Goal: Task Accomplishment & Management: Complete application form

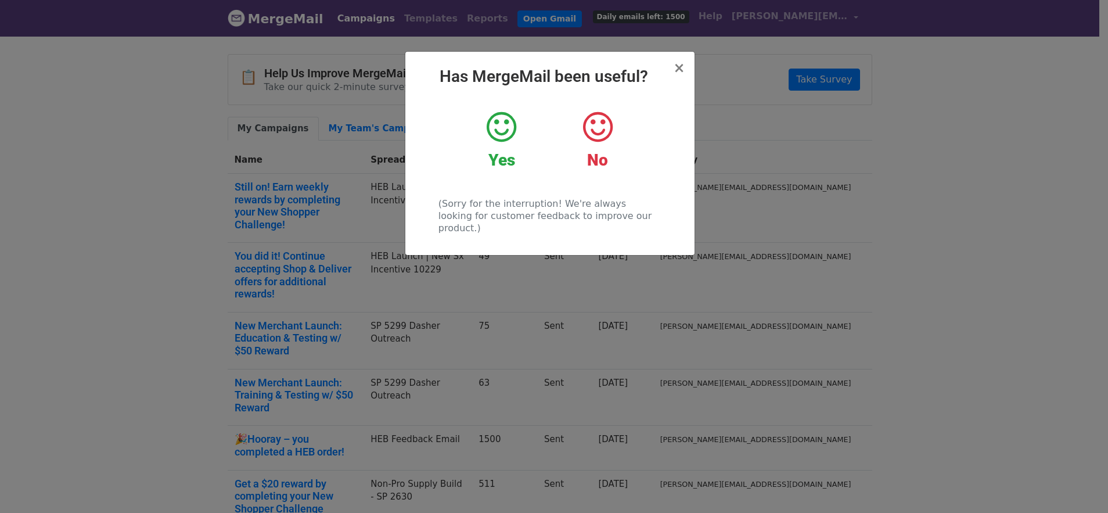
click at [493, 129] on icon at bounding box center [502, 127] width 30 height 35
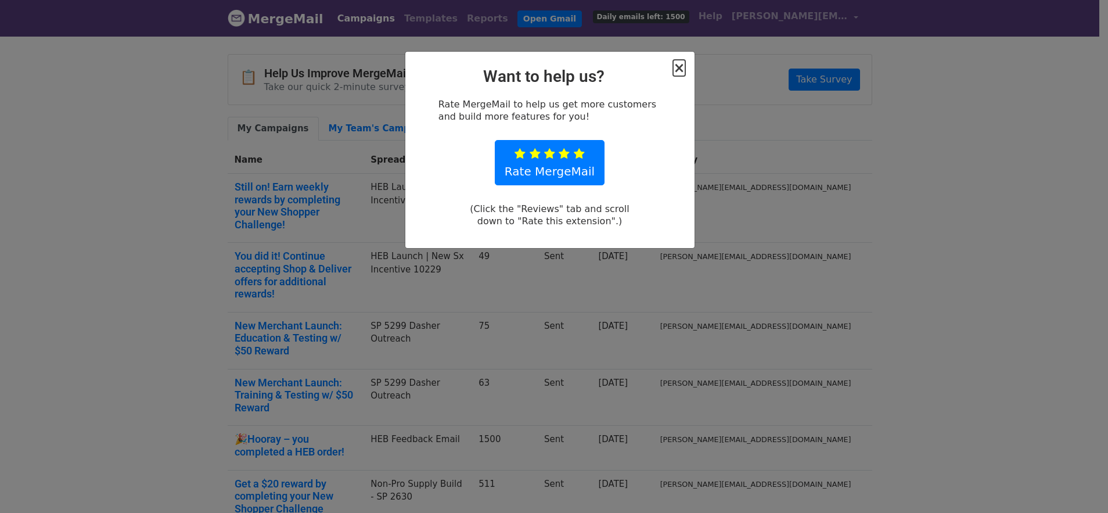
click at [683, 70] on span "×" at bounding box center [679, 68] width 12 height 16
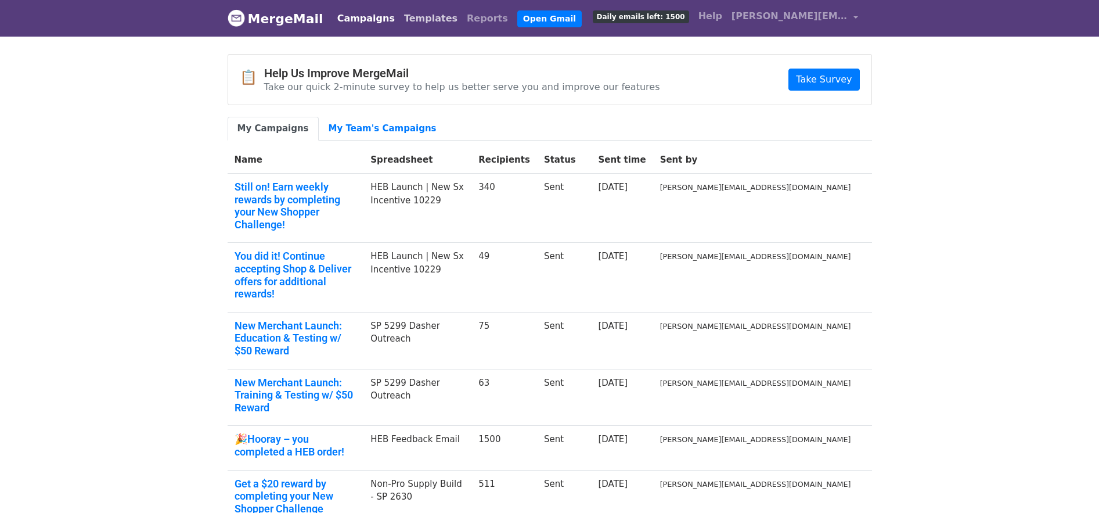
click at [412, 17] on link "Templates" at bounding box center [431, 18] width 63 height 23
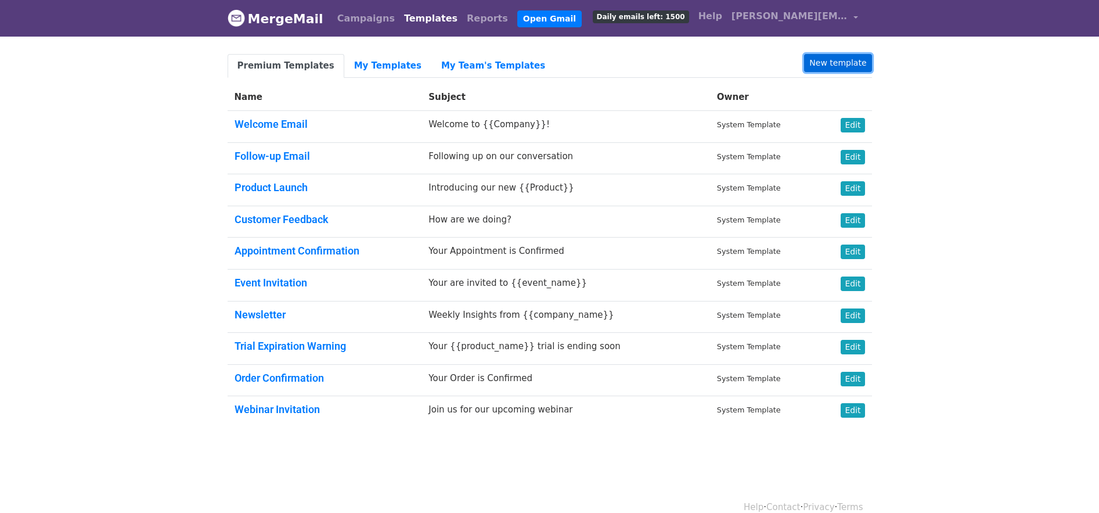
click at [832, 58] on link "New template" at bounding box center [837, 63] width 67 height 18
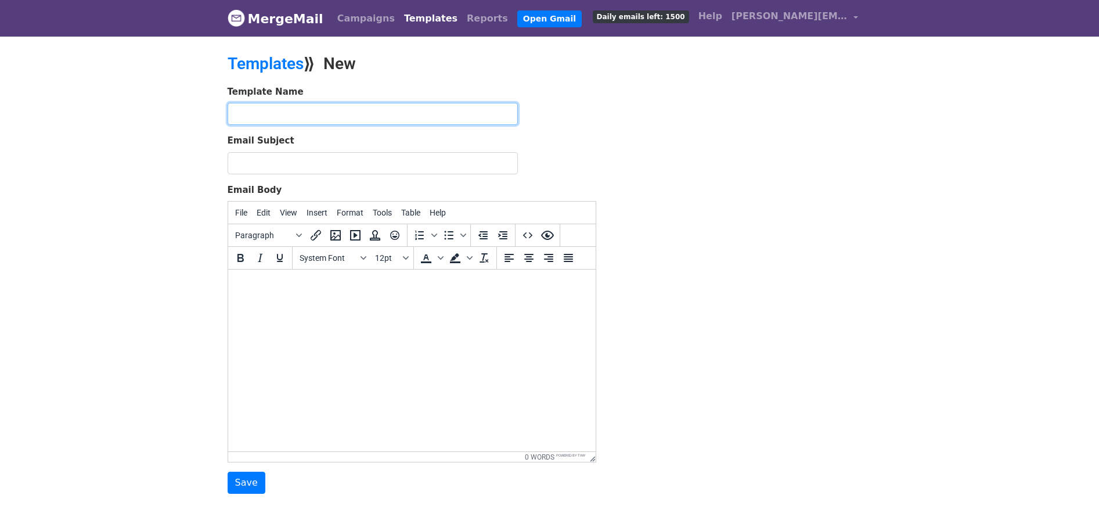
click at [455, 112] on input "text" at bounding box center [373, 114] width 290 height 22
type input "ACI WGD POD Challenge"
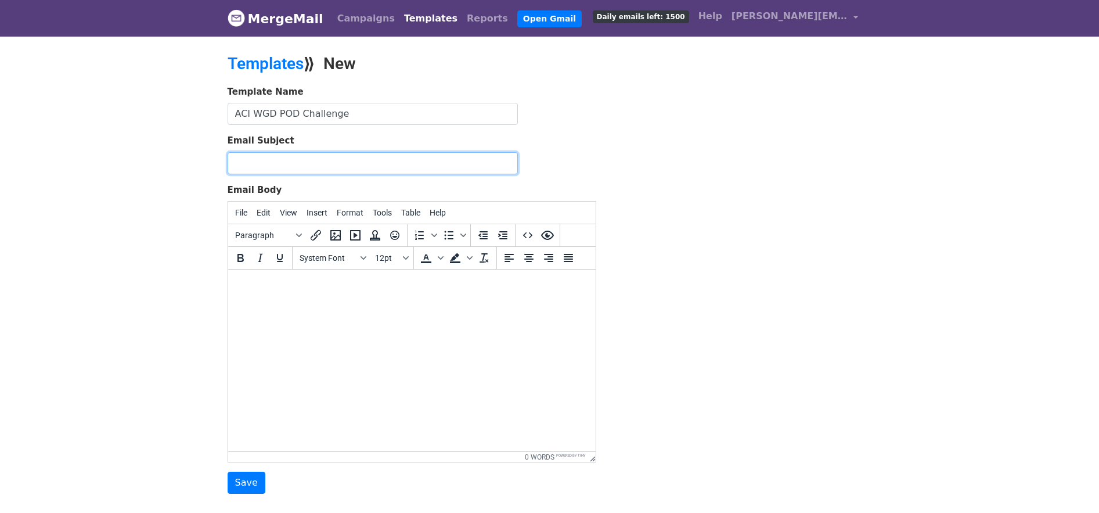
click at [404, 154] on input "Email Subject" at bounding box center [373, 163] width 290 height 22
click at [335, 166] on input "🎉Announcing HEB Shop & Deliver Orders" at bounding box center [373, 163] width 290 height 22
click at [247, 160] on input "🎉Announcing HEB Shop & Deliver Orders" at bounding box center [373, 163] width 290 height 22
click at [246, 161] on input "🎉Announcing HEB Shop & Deliver Orders" at bounding box center [373, 163] width 290 height 22
click at [420, 21] on link "Templates" at bounding box center [431, 18] width 63 height 23
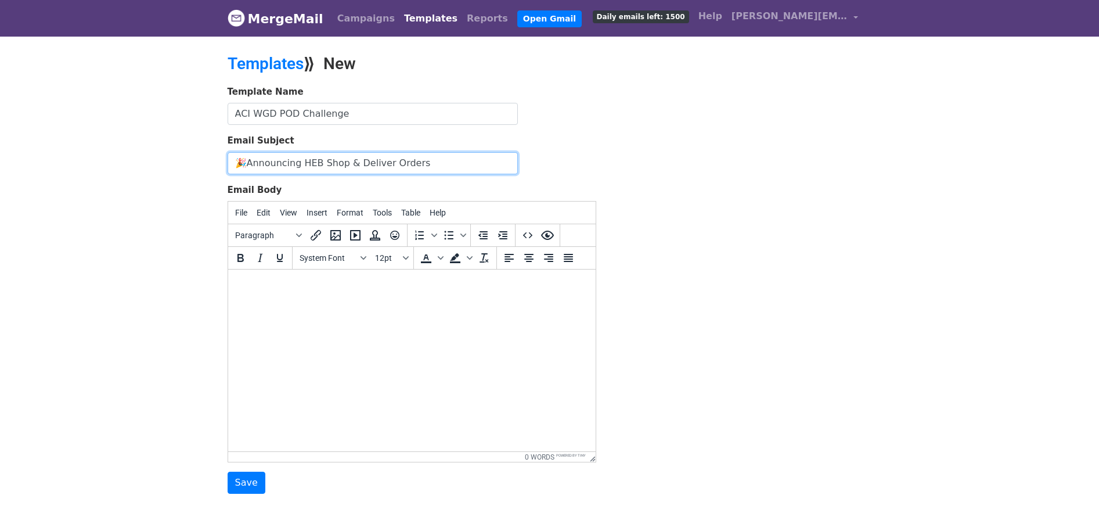
click at [356, 160] on input "🎉Announcing HEB Shop & Deliver Orders" at bounding box center [373, 163] width 290 height 22
drag, startPoint x: 439, startPoint y: 168, endPoint x: 249, endPoint y: 160, distance: 190.1
click at [247, 160] on input "🎉Announcing HEB Shop & Deliver Orders" at bounding box center [373, 163] width 290 height 22
paste input "Get a $20 reward by completing your New Shopper Challenge"
drag, startPoint x: 283, startPoint y: 160, endPoint x: 275, endPoint y: 157, distance: 8.5
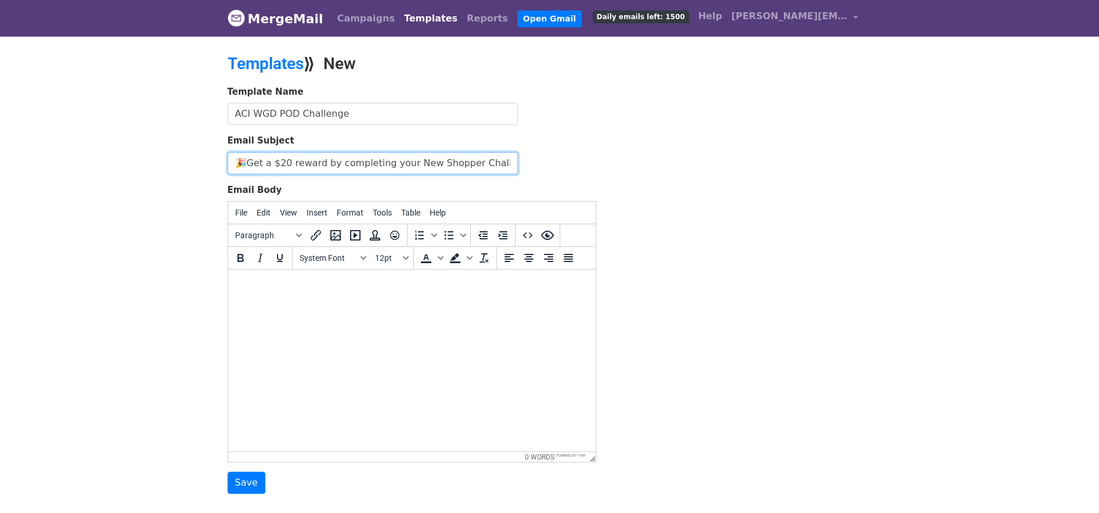
click at [275, 157] on input "🎉Get a $20 reward by completing your New Shopper Challenge" at bounding box center [373, 163] width 290 height 22
drag, startPoint x: 311, startPoint y: 163, endPoint x: 318, endPoint y: 164, distance: 7.1
click at [311, 163] on input "🎉Get a $1 reward by completing your New Shopper Challenge" at bounding box center [373, 163] width 290 height 22
click at [314, 162] on input "🎉Get a $1 reward by completing your New Shopper Challenge" at bounding box center [373, 163] width 290 height 22
drag, startPoint x: 314, startPoint y: 162, endPoint x: 505, endPoint y: 164, distance: 190.5
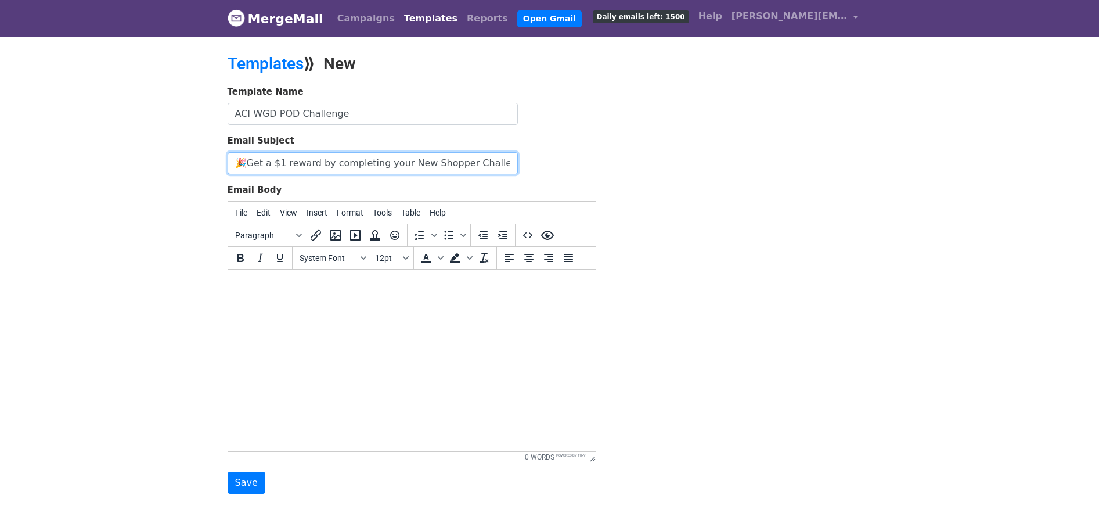
click at [505, 164] on input "🎉Get a $1 reward by completing your New Shopper Challenge" at bounding box center [373, 163] width 290 height 22
type input "🎉Get a $1 reward per Order by Completing you White Glove Delivery Challenge"
click at [301, 291] on body at bounding box center [411, 285] width 349 height 13
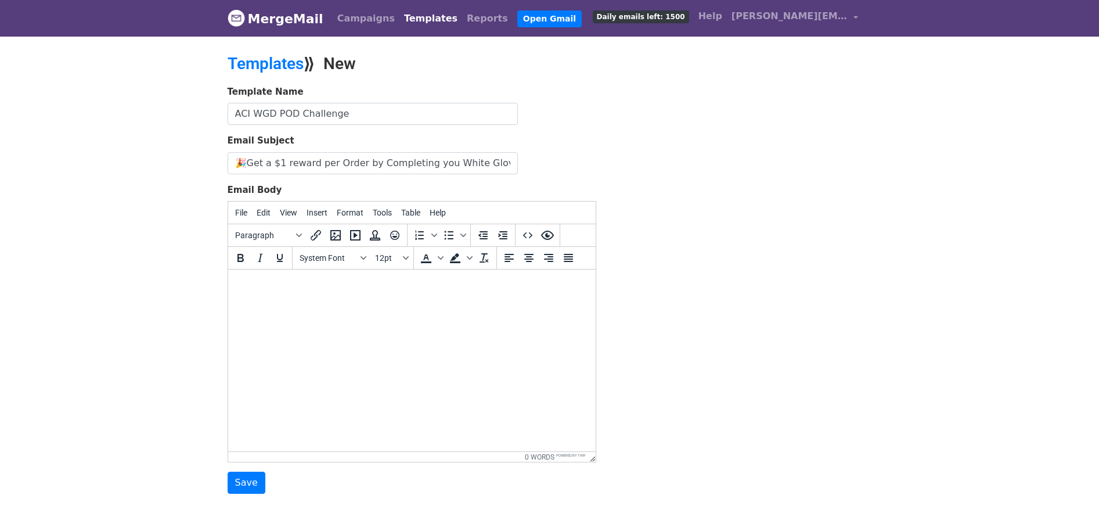
paste body
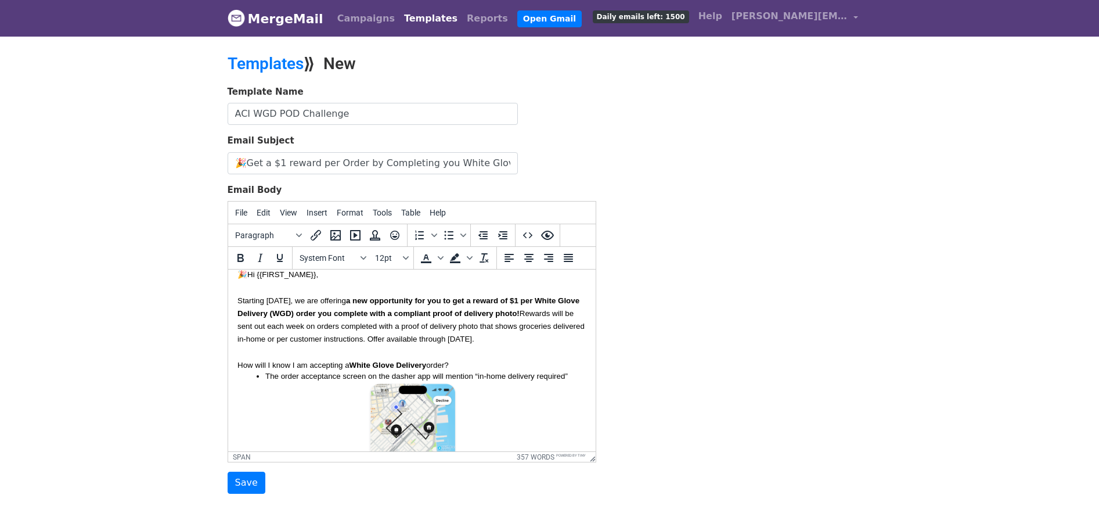
scroll to position [34, 0]
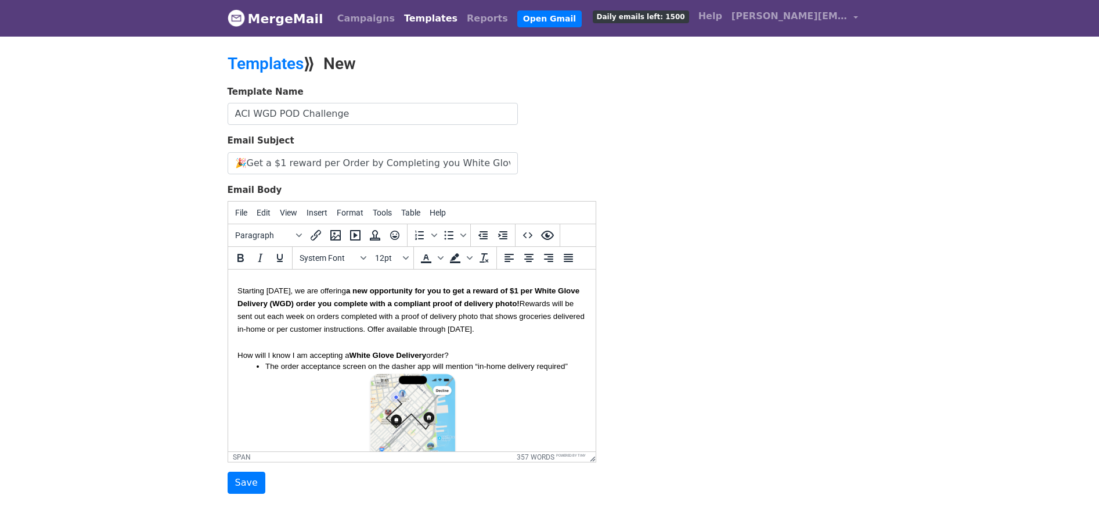
click at [530, 288] on span "a new opportunity for you to get a reward of $1 per White Glove Delivery (WGD) …" at bounding box center [409, 296] width 344 height 21
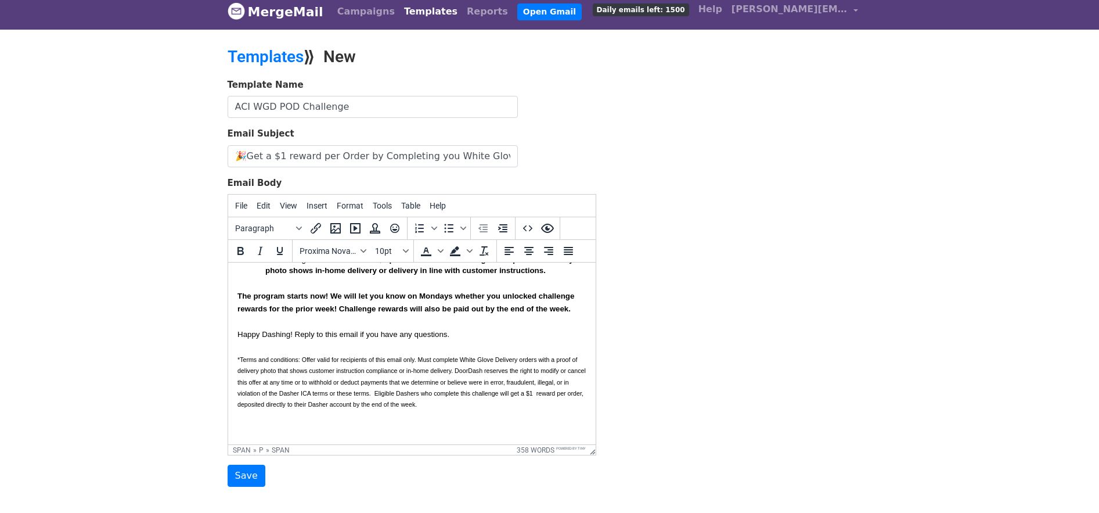
scroll to position [17, 0]
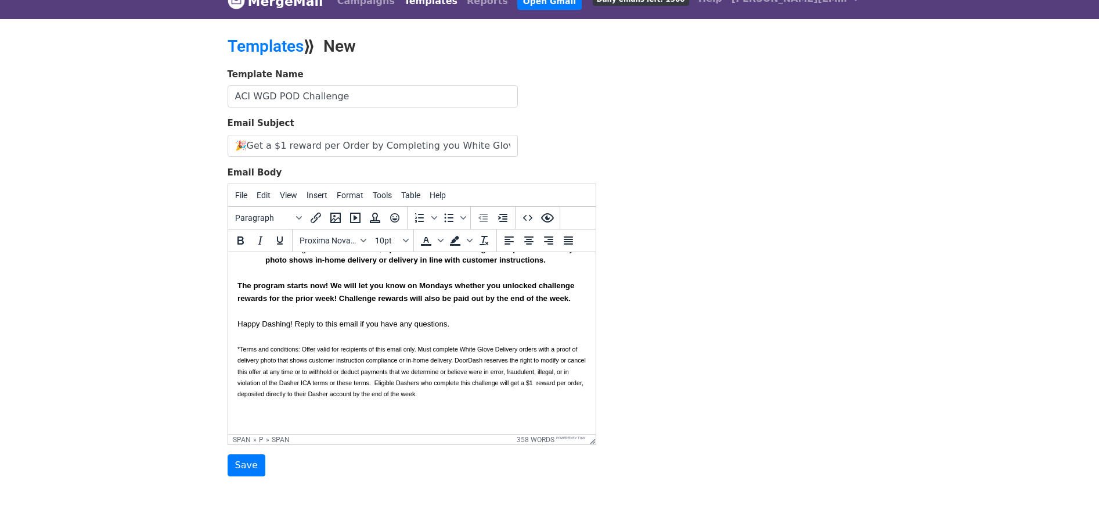
click at [463, 346] on span "*Terms and conditions: Offer valid for recipients of this email only. Must comp…" at bounding box center [412, 372] width 350 height 52
click at [460, 346] on p "*Terms and conditions: Offer valid for recipients of this email only. Must comp…" at bounding box center [411, 371] width 349 height 56
click at [262, 399] on div at bounding box center [411, 404] width 349 height 13
drag, startPoint x: 262, startPoint y: 394, endPoint x: 281, endPoint y: 390, distance: 18.9
click at [262, 394] on span "*Terms and conditions: Offer valid for recipients of this email only. Must comp…" at bounding box center [410, 372] width 346 height 52
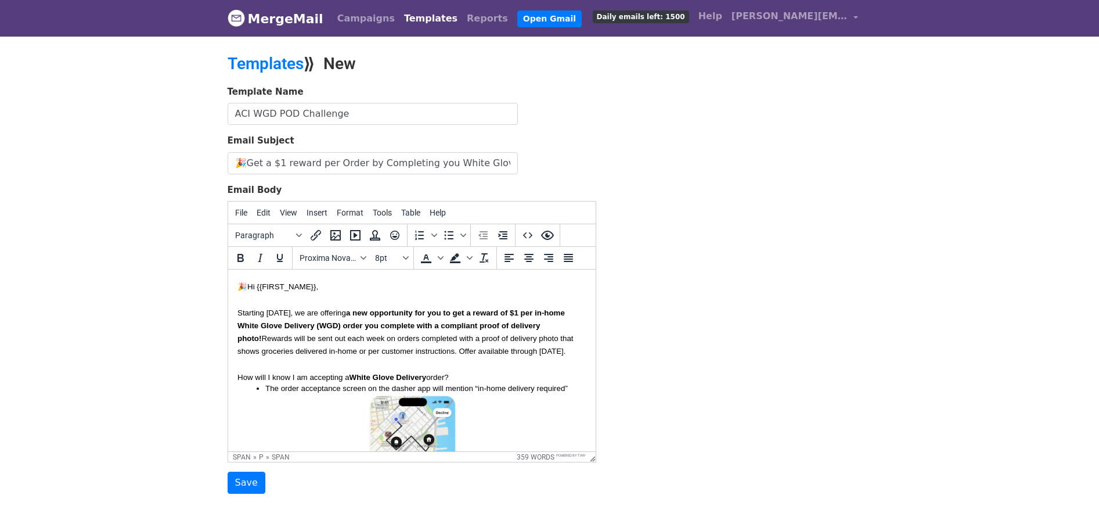
scroll to position [0, 0]
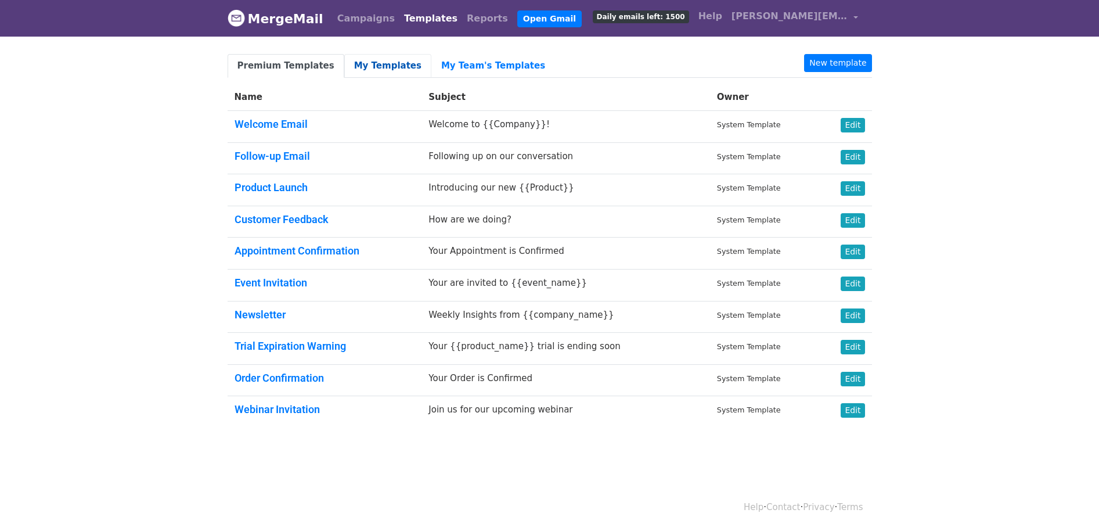
click at [374, 64] on link "My Templates" at bounding box center [387, 66] width 87 height 24
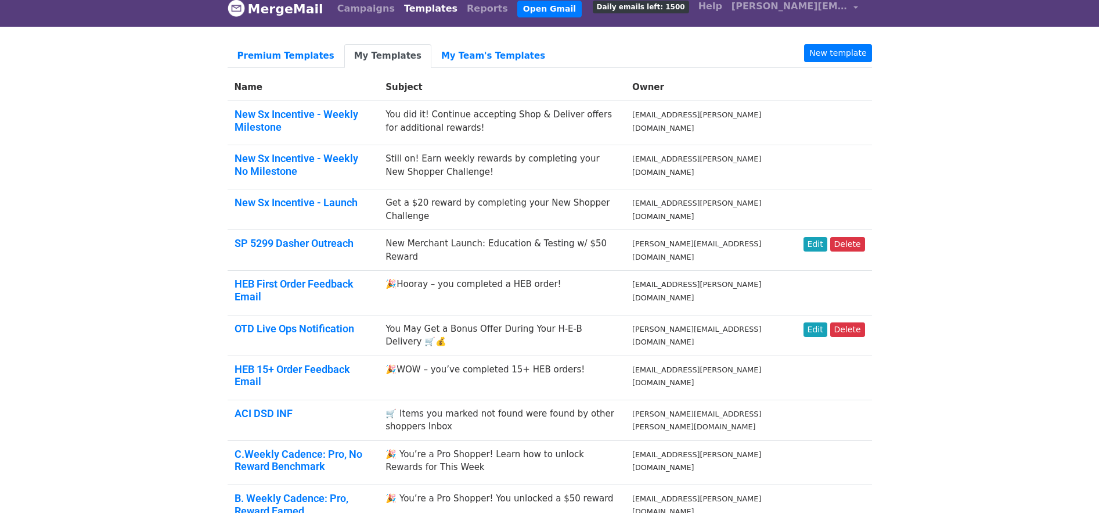
scroll to position [10, 0]
drag, startPoint x: 676, startPoint y: 205, endPoint x: 418, endPoint y: 204, distance: 258.5
click at [418, 204] on td "Get a $20 reward by completing your New Shopper Challenge" at bounding box center [502, 209] width 247 height 41
copy td "Get a $20 reward by completing your New Shopper Challenge"
